Goal: Information Seeking & Learning: Learn about a topic

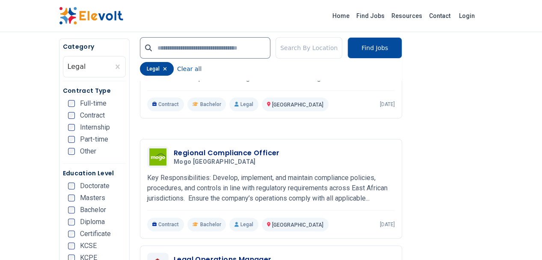
scroll to position [1692, 0]
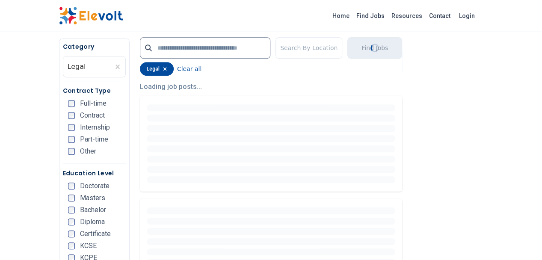
scroll to position [229, 0]
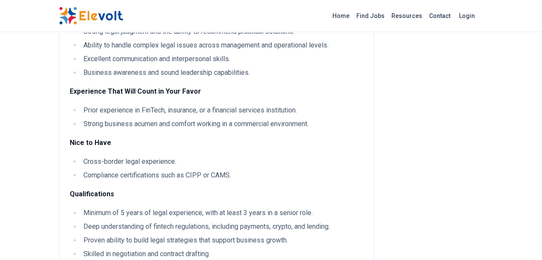
scroll to position [462, 0]
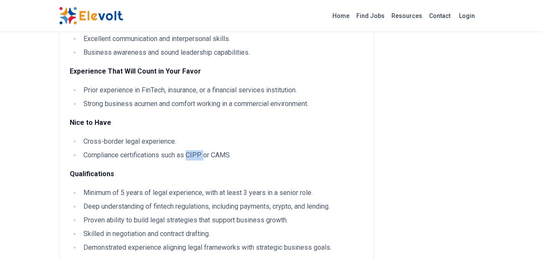
drag, startPoint x: 137, startPoint y: 104, endPoint x: 152, endPoint y: 100, distance: 16.0
click at [152, 150] on li "Compliance certifications such as CIPP or CAMS." at bounding box center [222, 155] width 282 height 10
copy li "CIPP"
drag, startPoint x: 162, startPoint y: 101, endPoint x: 180, endPoint y: 102, distance: 18.0
click at [180, 150] on li "Compliance certifications such as CIPP or CAMS." at bounding box center [222, 155] width 282 height 10
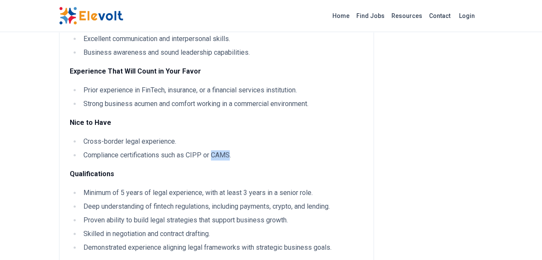
copy li "CAMS"
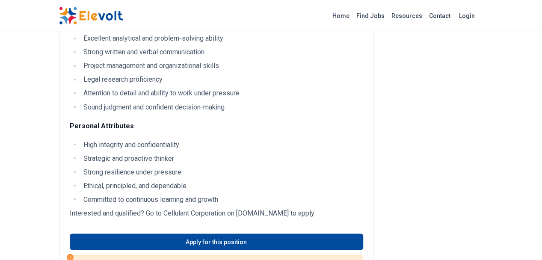
scroll to position [709, 0]
